Goal: Transaction & Acquisition: Book appointment/travel/reservation

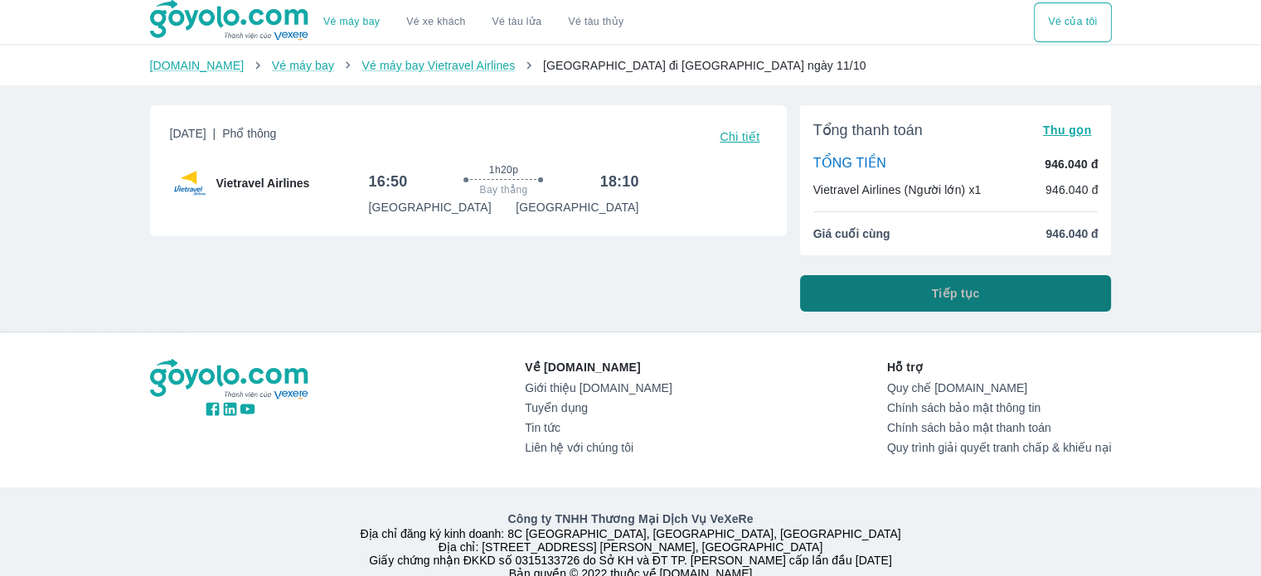
click at [859, 291] on button "Tiếp tục" at bounding box center [956, 293] width 312 height 36
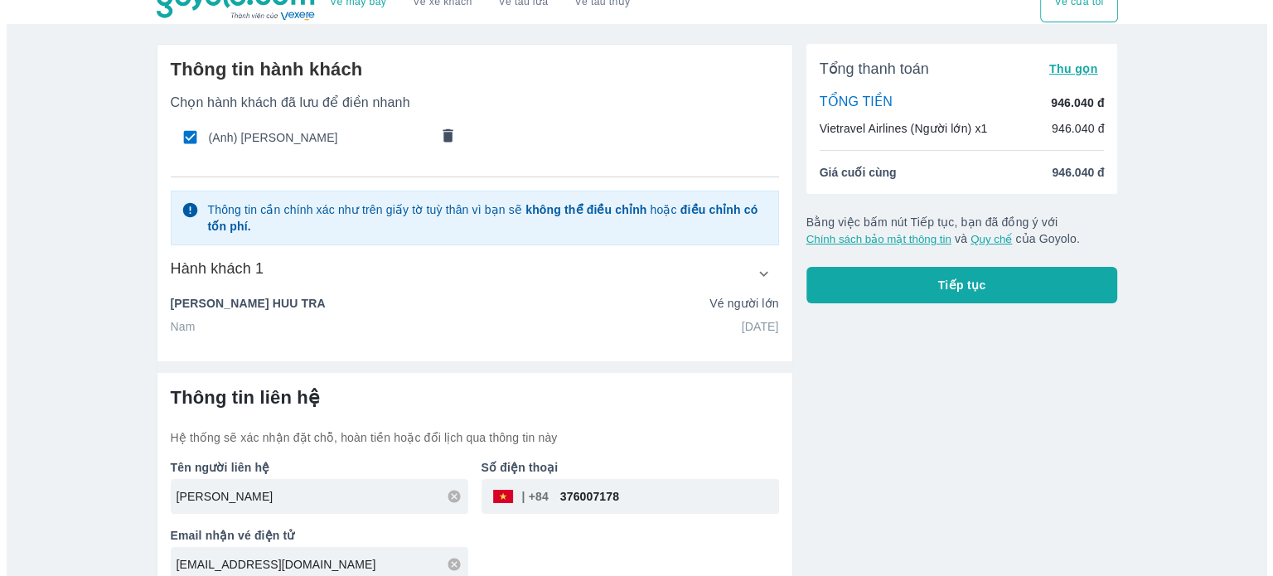
scroll to position [39, 0]
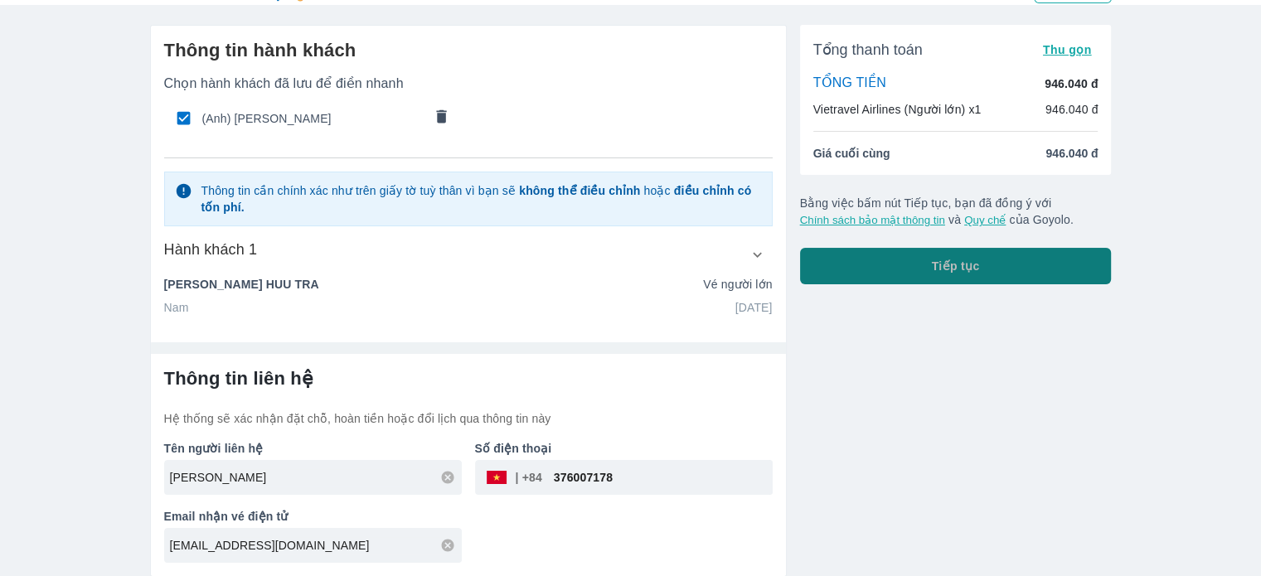
click at [920, 273] on button "Tiếp tục" at bounding box center [956, 266] width 312 height 36
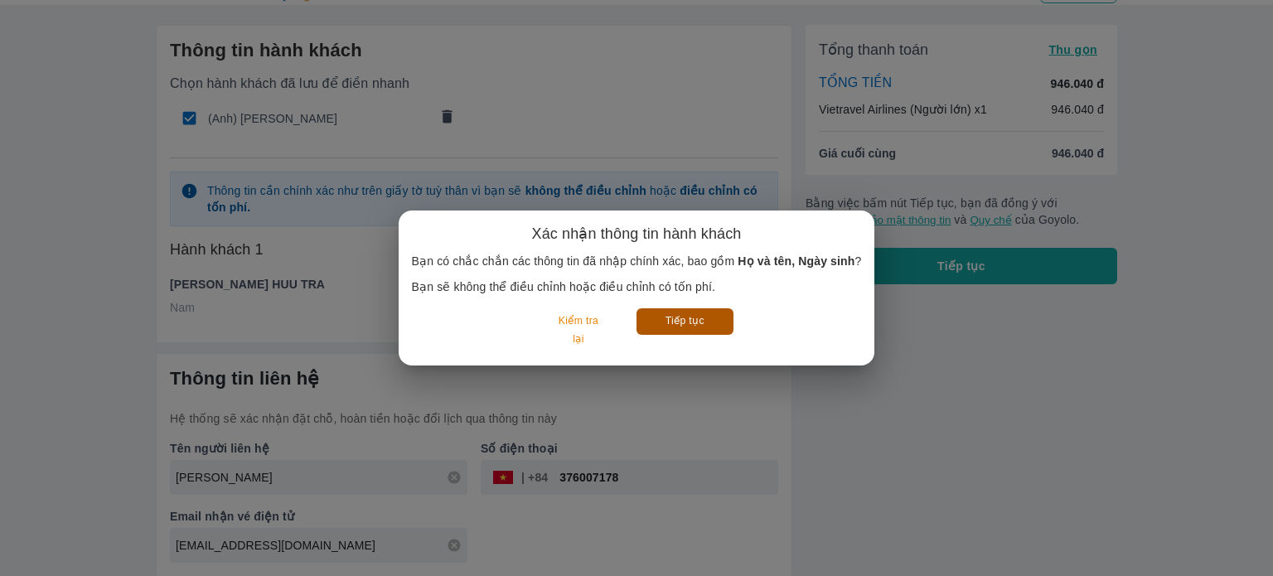
click at [685, 328] on button "Tiếp tục" at bounding box center [684, 321] width 97 height 26
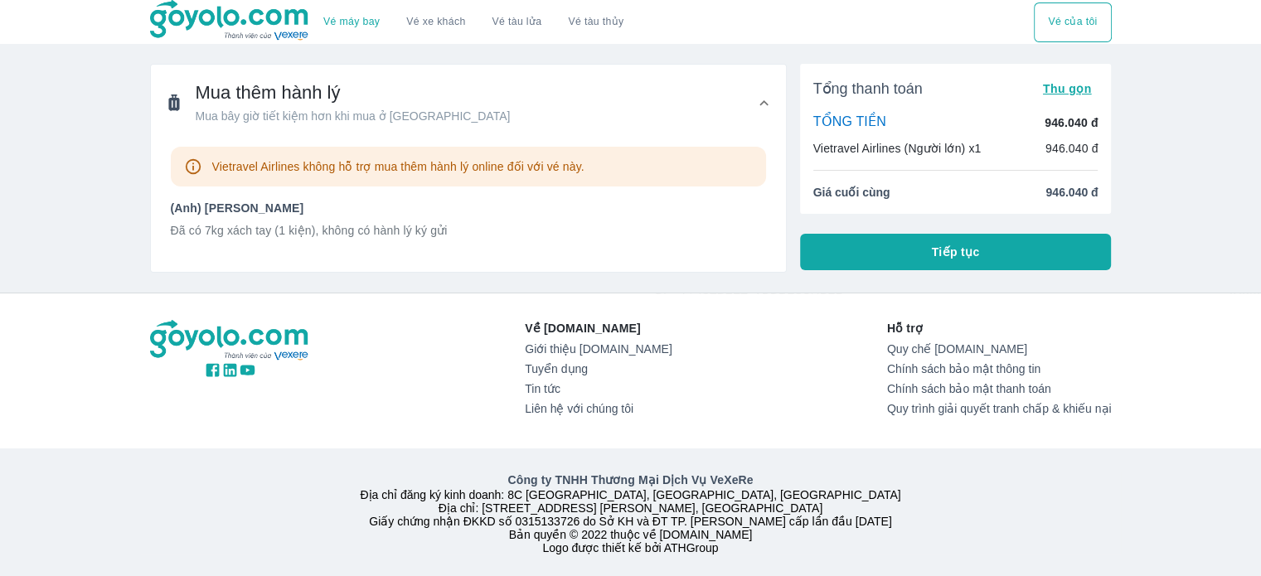
click at [318, 170] on p "Vietravel Airlines không hỗ trợ mua thêm hành lý online đối với vé này." at bounding box center [398, 166] width 372 height 17
click at [288, 123] on span "Mua bây giờ tiết kiệm hơn khi mua ở [GEOGRAPHIC_DATA]" at bounding box center [353, 116] width 315 height 17
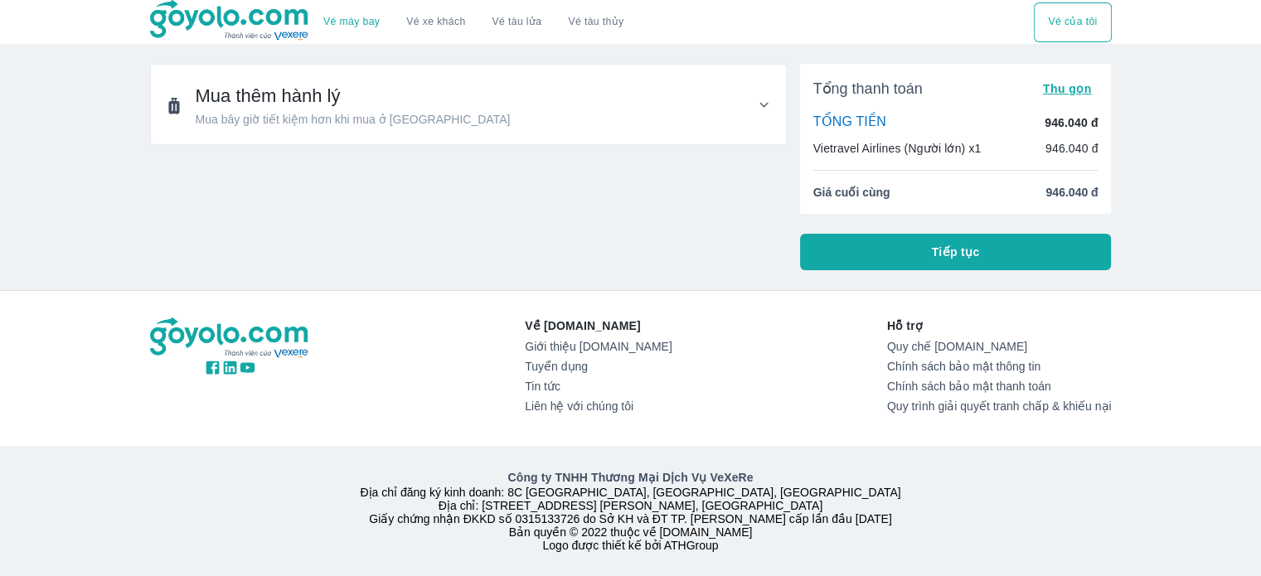
click at [288, 123] on span "Mua bây giờ tiết kiệm hơn khi mua ở [GEOGRAPHIC_DATA]" at bounding box center [353, 119] width 315 height 17
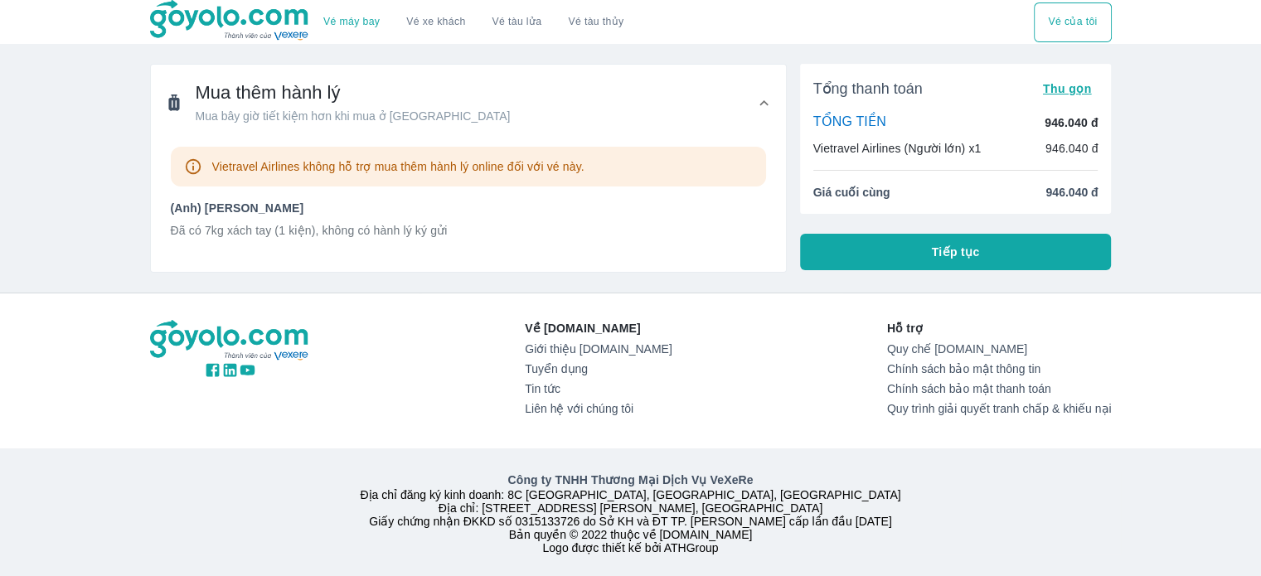
click at [401, 234] on p "Đã có 7kg xách tay (1 kiện), không có hành lý ký gửi" at bounding box center [468, 230] width 595 height 17
click at [762, 106] on icon at bounding box center [763, 102] width 17 height 17
